Goal: Information Seeking & Learning: Learn about a topic

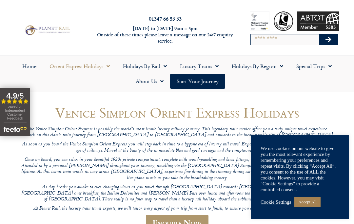
click at [313, 204] on link "Accept All" at bounding box center [307, 202] width 26 height 10
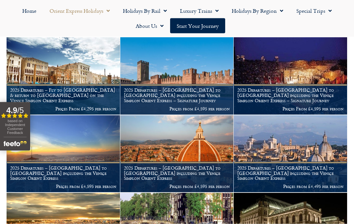
scroll to position [284, 0]
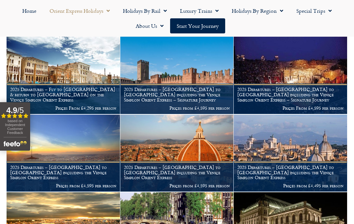
click at [191, 167] on h1 "2025 Departures – [GEOGRAPHIC_DATA] to [GEOGRAPHIC_DATA] including the Venice S…" at bounding box center [177, 172] width 106 height 15
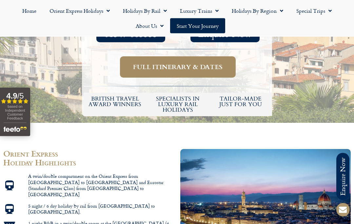
scroll to position [305, 0]
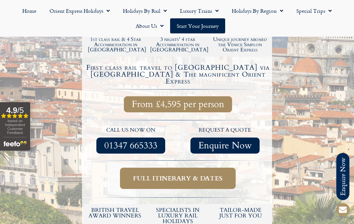
click at [183, 174] on span "Full itinerary & dates" at bounding box center [177, 178] width 89 height 8
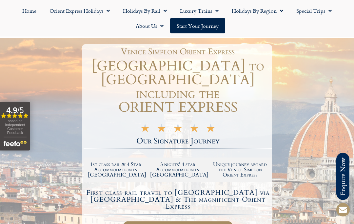
scroll to position [70, 0]
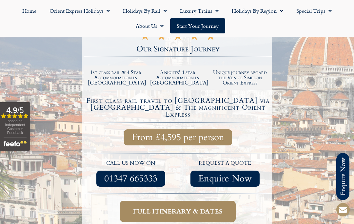
click at [193, 207] on span "Full itinerary & dates" at bounding box center [177, 211] width 89 height 8
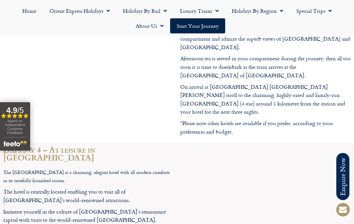
scroll to position [1182, 0]
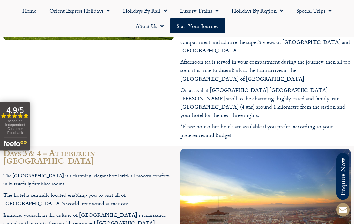
click at [200, 26] on link "Start your Journey" at bounding box center [197, 25] width 55 height 15
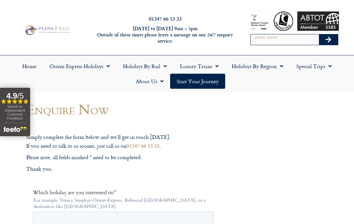
click at [222, 67] on link "Luxury Trains" at bounding box center [199, 66] width 52 height 15
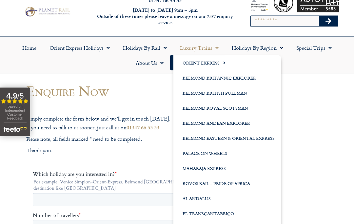
scroll to position [18, 0]
click at [212, 66] on link "Orient Express" at bounding box center [227, 62] width 108 height 15
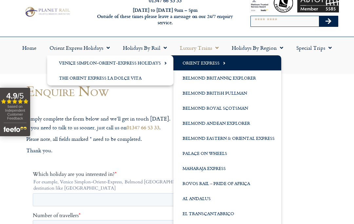
click at [137, 65] on link "Venice Simplon-Orient-Express Holidays" at bounding box center [110, 62] width 126 height 15
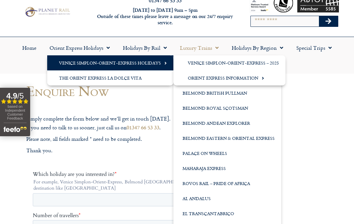
click at [249, 66] on link "Venice Simplon-Orient-Express – 2025" at bounding box center [229, 62] width 112 height 15
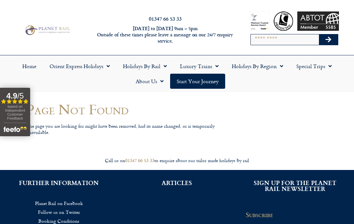
click at [105, 69] on span "Menu" at bounding box center [106, 66] width 7 height 12
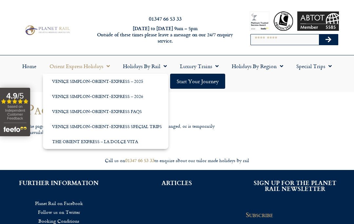
click at [109, 83] on link "Venice Simplon-Orient-Express – 2025" at bounding box center [106, 81] width 126 height 15
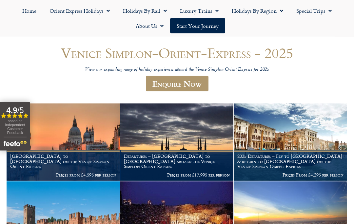
scroll to position [60, 0]
click at [78, 164] on h1 "[GEOGRAPHIC_DATA] to [GEOGRAPHIC_DATA] on the Venice Simplon Orient Express" at bounding box center [63, 160] width 106 height 15
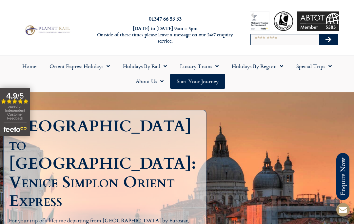
click at [106, 69] on span "Menu" at bounding box center [106, 66] width 7 height 12
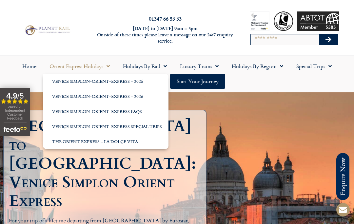
click at [106, 86] on link "Venice Simplon-Orient-Express – 2025" at bounding box center [106, 81] width 126 height 15
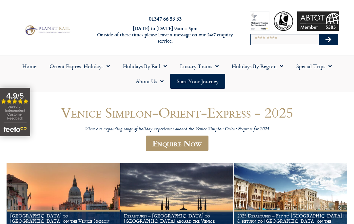
click at [109, 69] on span "Menu" at bounding box center [106, 66] width 7 height 12
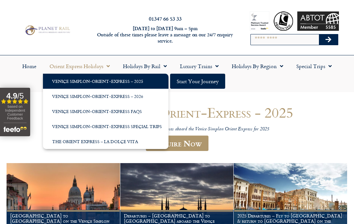
click at [127, 117] on link "Venice Simplon-Orient-Express FAQs" at bounding box center [106, 111] width 126 height 15
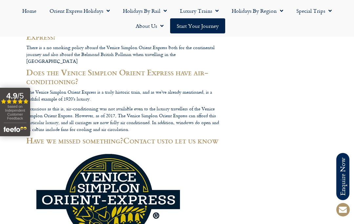
scroll to position [2003, 0]
